Goal: Navigation & Orientation: Find specific page/section

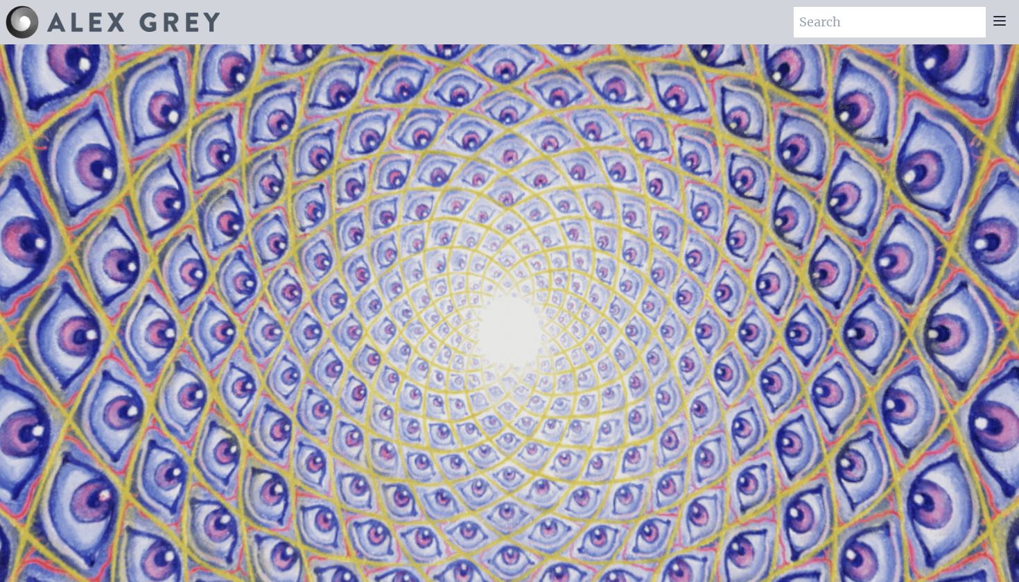
click at [1005, 23] on icon at bounding box center [1000, 20] width 17 height 17
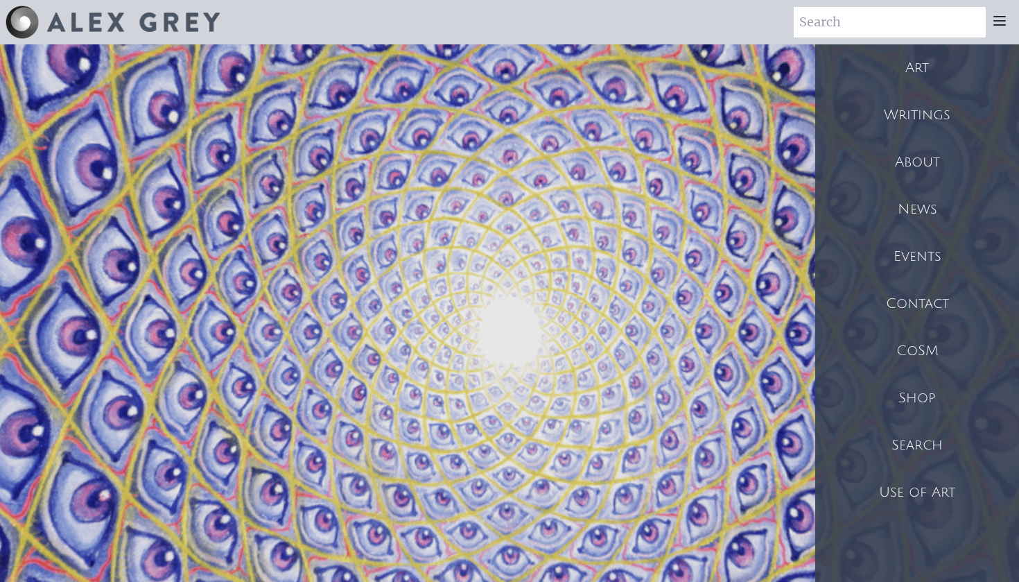
click at [933, 395] on div "Shop" at bounding box center [917, 397] width 204 height 47
